Goal: Task Accomplishment & Management: Manage account settings

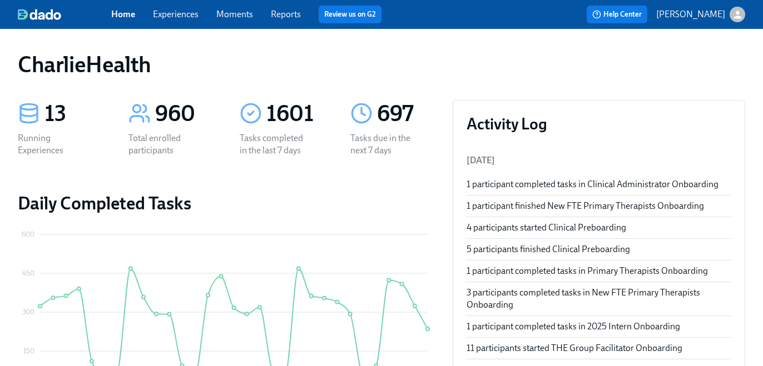
click at [167, 6] on div "Home Experiences Moments Reports Review us on G2" at bounding box center [269, 15] width 317 height 18
drag, startPoint x: 170, startPoint y: 12, endPoint x: 176, endPoint y: 16, distance: 6.8
click at [170, 12] on link "Experiences" at bounding box center [176, 14] width 46 height 11
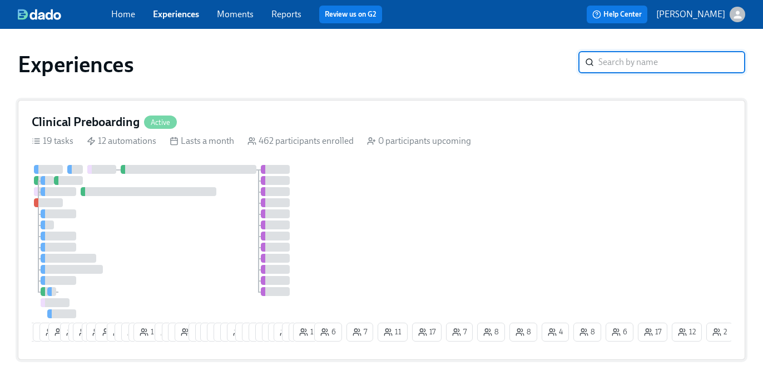
click at [375, 131] on div "Clinical Preboarding Active 19 tasks 12 automations Lasts a month 462 participa…" at bounding box center [381, 230] width 727 height 260
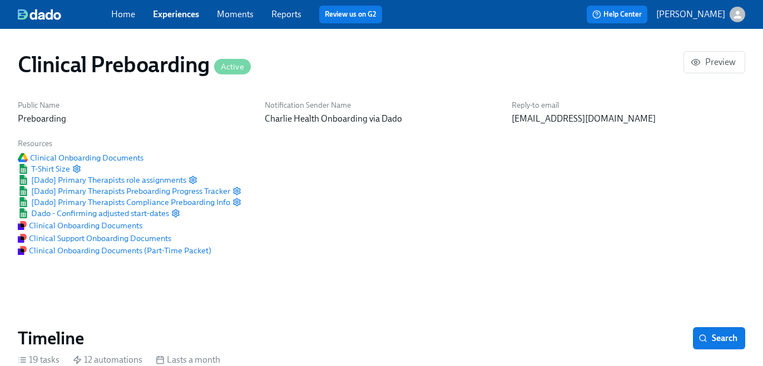
scroll to position [0, 12999]
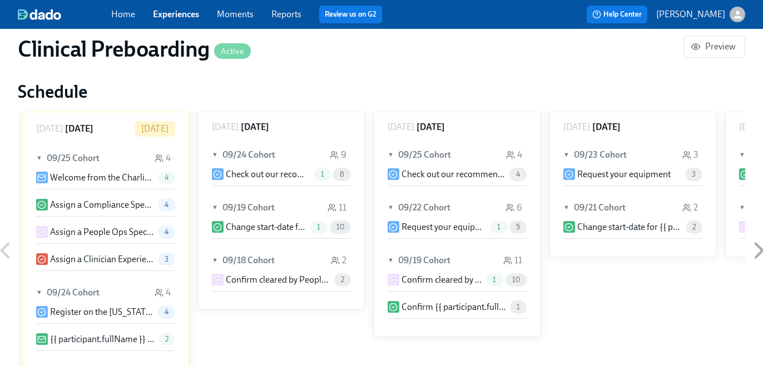
click at [616, 229] on div "[DATE] ▼ 07/09 Cohort 1 Welcome from the Charlie Health Compliance Team 👋 1 Ass…" at bounding box center [381, 251] width 727 height 278
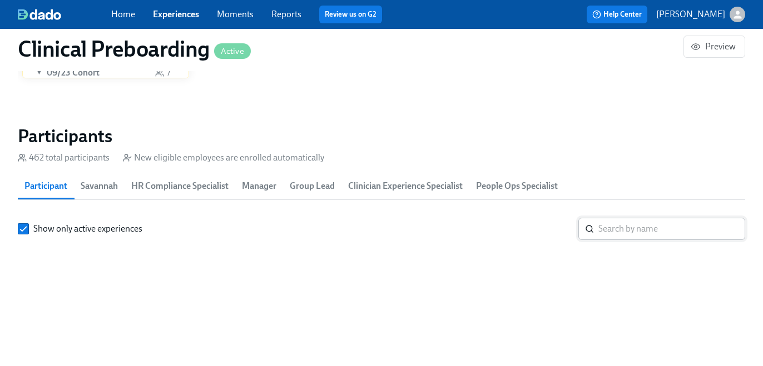
click at [615, 229] on input "search" at bounding box center [671, 229] width 147 height 22
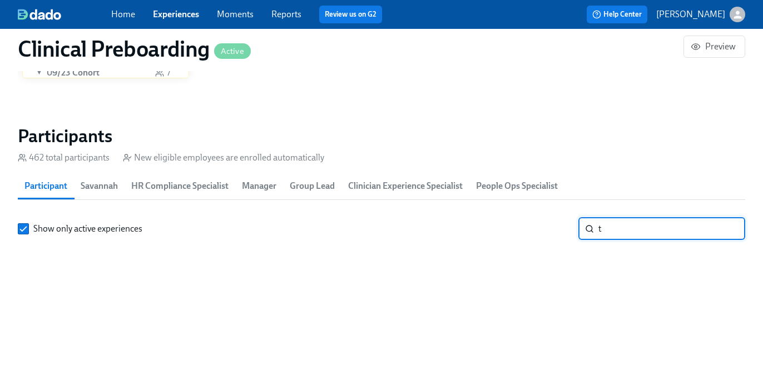
scroll to position [0, 12999]
type input "tyran"
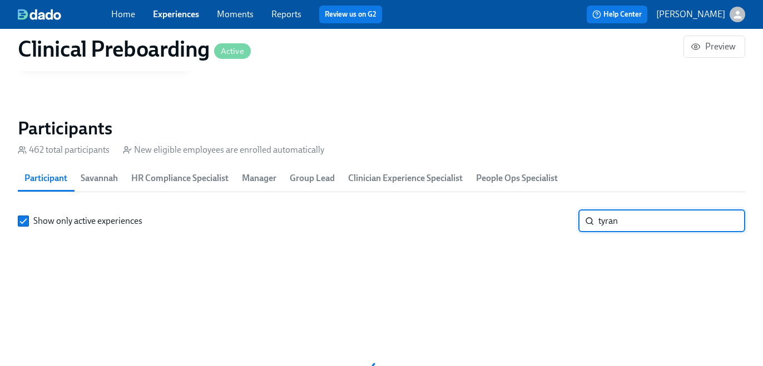
scroll to position [1214, 0]
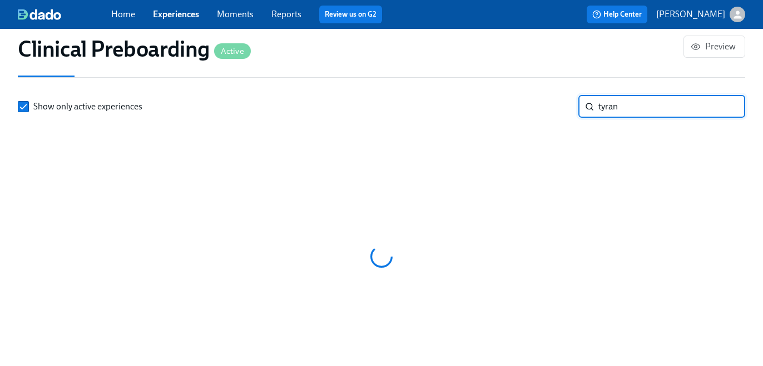
click at [619, 106] on input "tyran" at bounding box center [671, 107] width 147 height 22
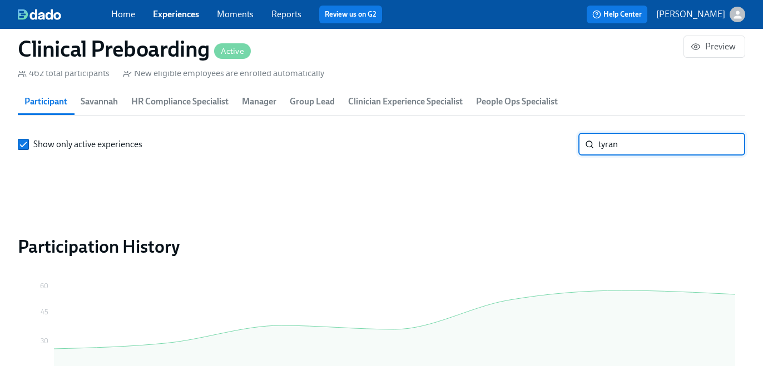
click at [619, 133] on input "tyran" at bounding box center [671, 144] width 147 height 22
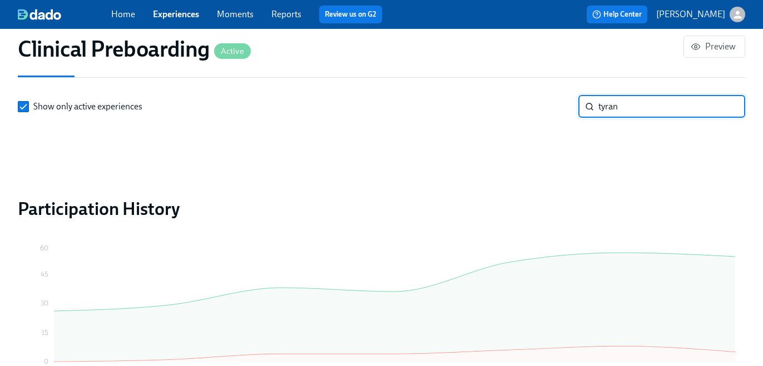
click at [619, 106] on input "tyran" at bounding box center [671, 107] width 147 height 22
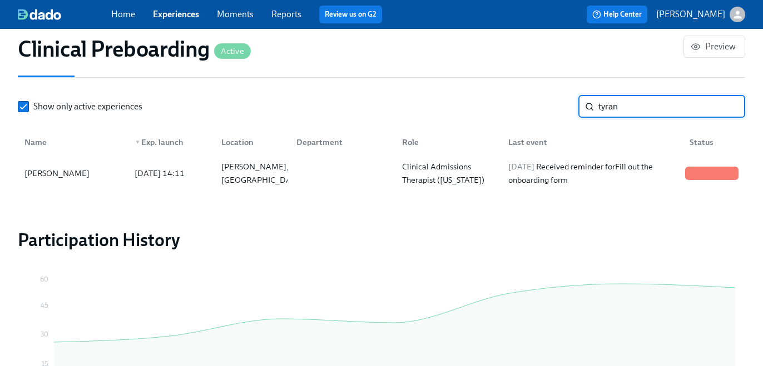
scroll to position [0, 13848]
click at [581, 183] on div "[DATE] Received reminder for Fill out the onboarding form" at bounding box center [592, 173] width 177 height 27
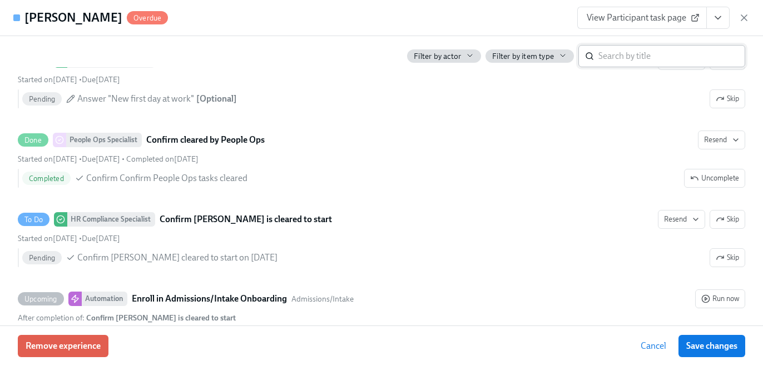
scroll to position [2499, 0]
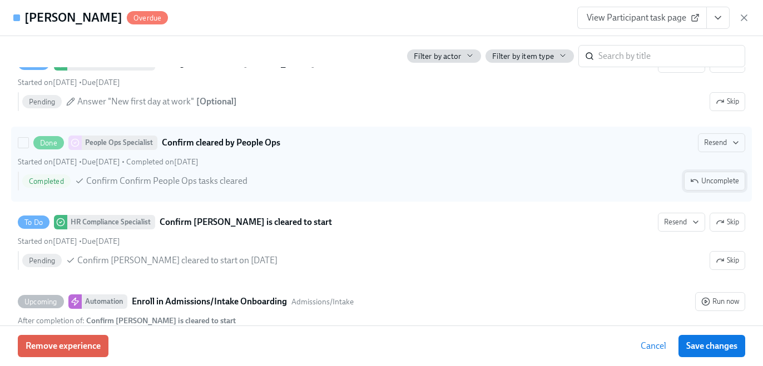
click at [699, 179] on span "Uncomplete" at bounding box center [714, 181] width 49 height 11
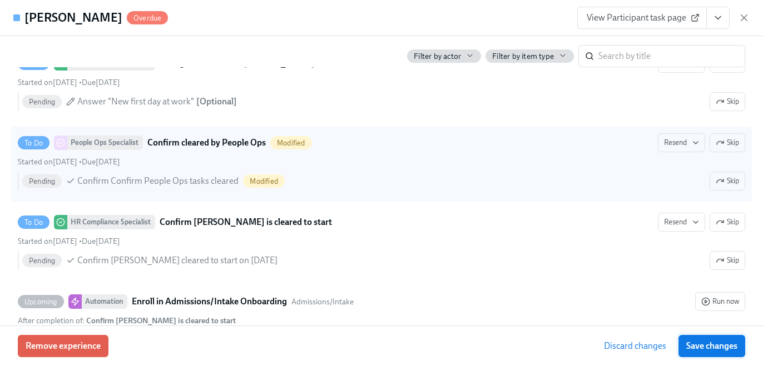
click at [720, 346] on span "Save changes" at bounding box center [711, 346] width 51 height 11
